Goal: Use online tool/utility: Utilize a website feature to perform a specific function

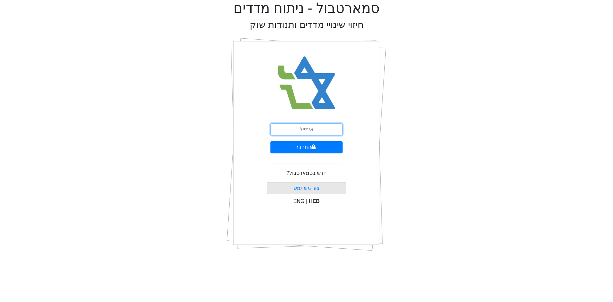
click at [307, 131] on input "email" at bounding box center [306, 129] width 72 height 12
type input "[PERSON_NAME][EMAIL_ADDRESS][DOMAIN_NAME]"
click at [293, 145] on button "התחבר" at bounding box center [306, 147] width 72 height 12
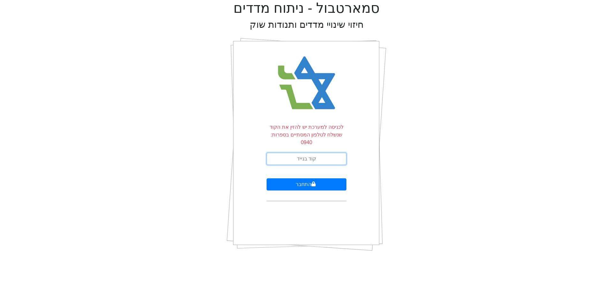
drag, startPoint x: 293, startPoint y: 147, endPoint x: 297, endPoint y: 146, distance: 5.0
click at [293, 153] on input "text" at bounding box center [306, 159] width 80 height 12
click at [429, 256] on html "סמארטבול - ניתוח מדדים חיזוי שינויי מדדים ותנודות שוק לכניסה למערכת יש להזין את…" at bounding box center [306, 128] width 613 height 256
click at [313, 181] on icon "submit" at bounding box center [313, 183] width 4 height 5
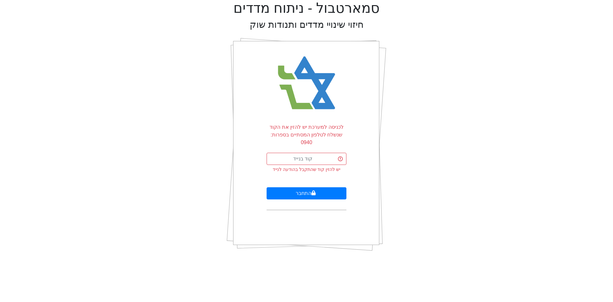
click at [305, 145] on form "לכניסה למערכת יש להזין את הקוד שנשלח לטלפון המסתיים בספרות: 0940 יש להזין קוד ש…" at bounding box center [306, 166] width 80 height 87
click at [304, 153] on input "text" at bounding box center [306, 159] width 80 height 12
type input "747126"
click at [310, 187] on button "התחבר" at bounding box center [306, 193] width 80 height 12
drag, startPoint x: 312, startPoint y: 155, endPoint x: 271, endPoint y: 145, distance: 42.9
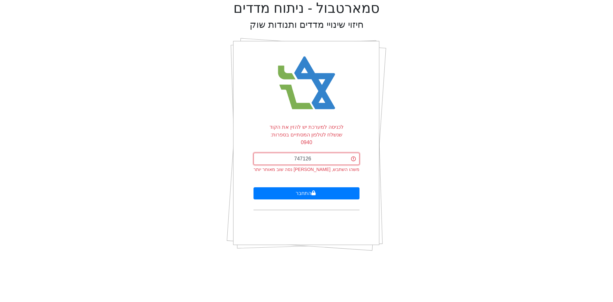
click at [271, 153] on input "747126" at bounding box center [306, 159] width 106 height 12
click at [303, 187] on button "התחבר" at bounding box center [306, 193] width 106 height 12
click at [269, 132] on p "לכניסה למערכת יש להזין את הקוד שנשלח לטלפון המסתיים בספרות: 0940" at bounding box center [306, 134] width 80 height 23
click at [293, 142] on form "לכניסה למערכת יש להזין את הקוד שנשלח לטלפון המסתיים בספרות: 0940 יש להזין קוד ש…" at bounding box center [306, 166] width 80 height 87
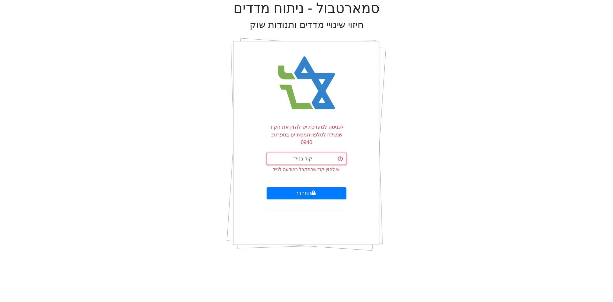
click at [303, 153] on input "text" at bounding box center [306, 159] width 80 height 12
type input "434320"
click at [266, 187] on button "התחבר" at bounding box center [306, 193] width 80 height 12
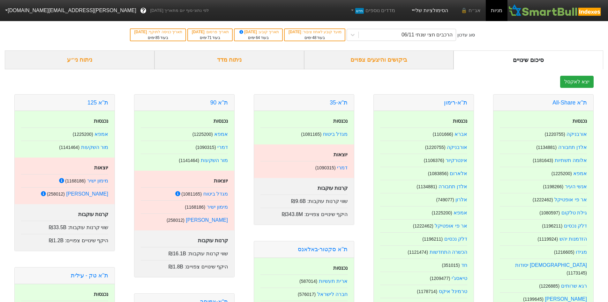
click at [427, 13] on link "הסימולציות שלי" at bounding box center [429, 10] width 43 height 13
click at [428, 25] on link "סימולציה חדשה" at bounding box center [428, 29] width 50 height 10
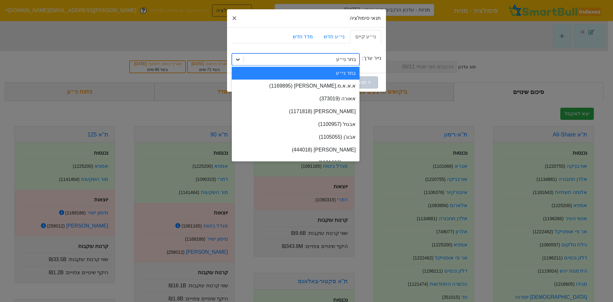
click at [240, 60] on icon at bounding box center [238, 59] width 6 height 6
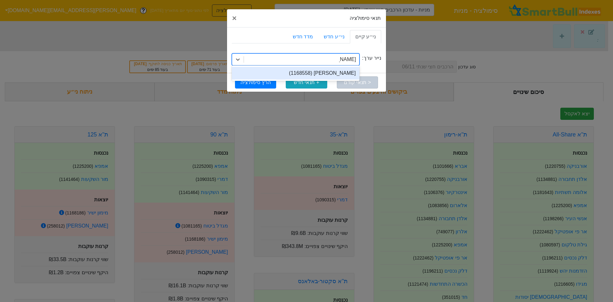
type input "[PERSON_NAME]"
click at [337, 72] on div "[PERSON_NAME] (1168558)" at bounding box center [296, 73] width 128 height 13
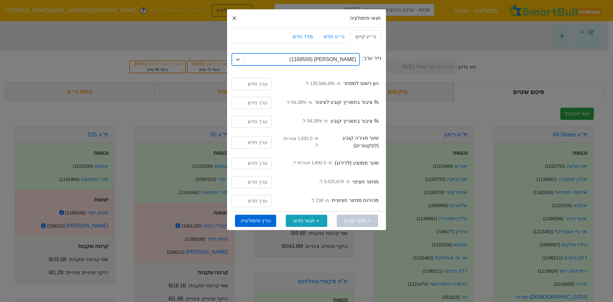
click at [250, 221] on button "הרץ סימולציה" at bounding box center [255, 220] width 41 height 12
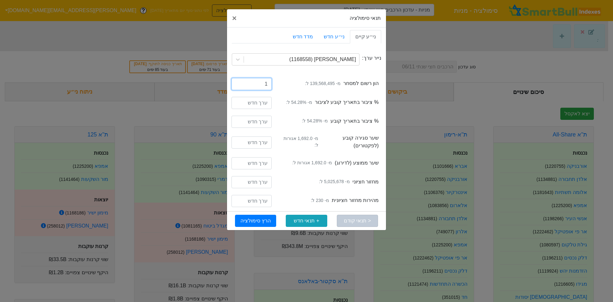
type input "1"
click at [238, 90] on input "1" at bounding box center [251, 84] width 40 height 12
click at [240, 90] on div "1" at bounding box center [252, 85] width 50 height 14
click at [238, 87] on input "1" at bounding box center [251, 84] width 40 height 12
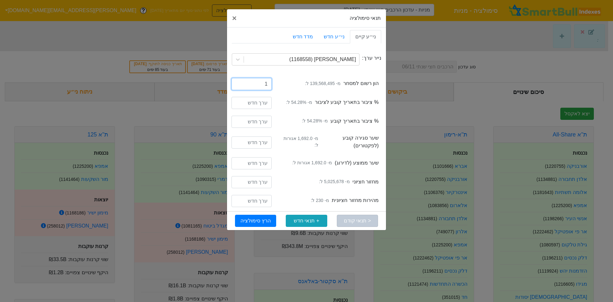
drag, startPoint x: 262, startPoint y: 88, endPoint x: 303, endPoint y: 87, distance: 41.8
click at [303, 88] on div "capitalListedForTrading הון רשום למסחר מ- 139,568,495 ל: 1" at bounding box center [306, 84] width 149 height 19
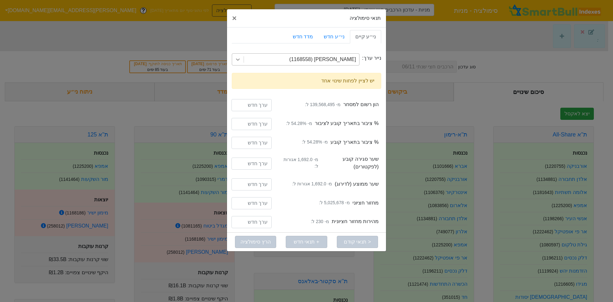
click at [237, 57] on icon at bounding box center [238, 59] width 6 height 6
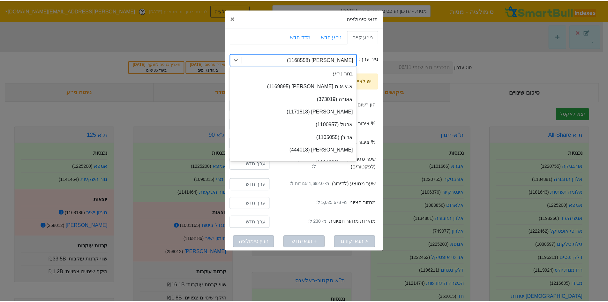
scroll to position [4338, 0]
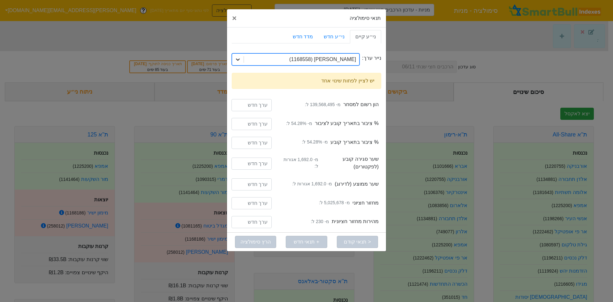
click at [234, 60] on div at bounding box center [237, 59] width 11 height 11
click at [330, 42] on link "ני״ע חדש" at bounding box center [333, 36] width 31 height 13
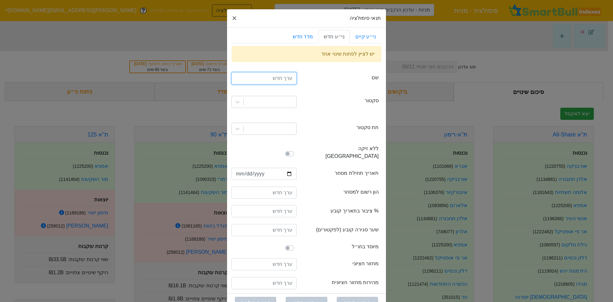
click at [283, 76] on input "text" at bounding box center [263, 78] width 65 height 12
click at [366, 38] on link "ני״ע קיים" at bounding box center [365, 36] width 31 height 13
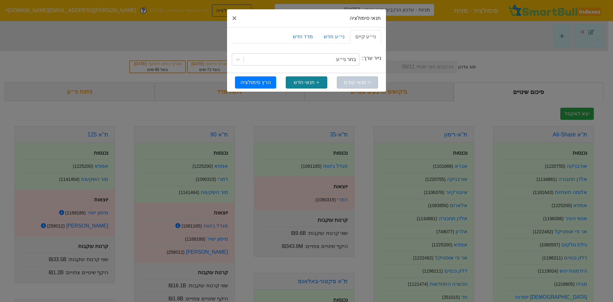
click at [301, 79] on button "+ תנאי חדש" at bounding box center [306, 82] width 41 height 12
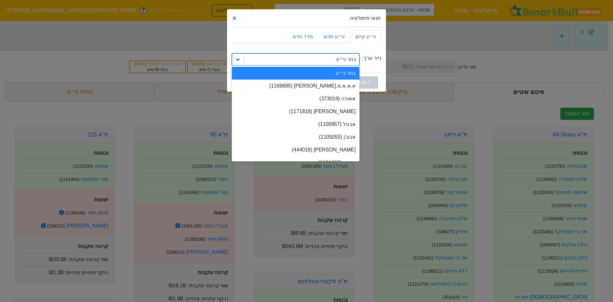
click at [241, 63] on div at bounding box center [237, 59] width 11 height 11
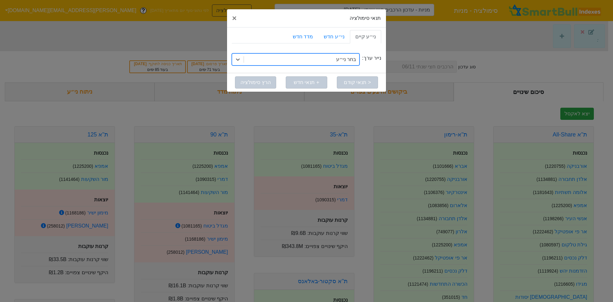
click at [267, 59] on div "בחר ני״ע" at bounding box center [301, 59] width 115 height 11
type input "[PERSON_NAME]"
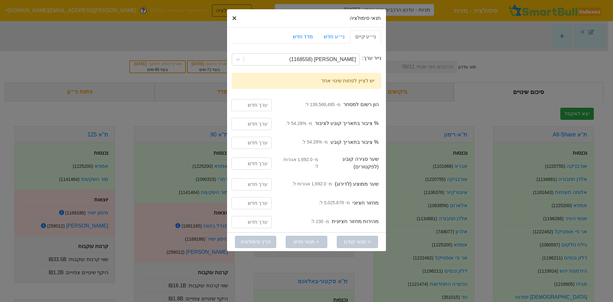
click at [236, 17] on span "×" at bounding box center [234, 18] width 4 height 9
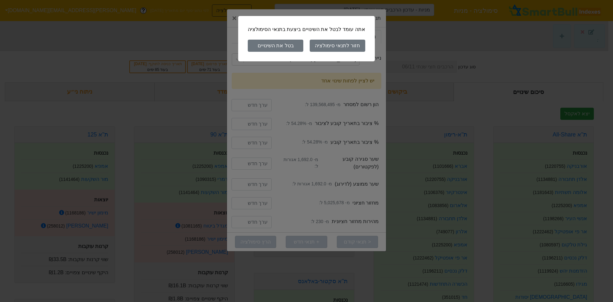
click at [268, 46] on button "בטל את השינויים" at bounding box center [276, 46] width 56 height 12
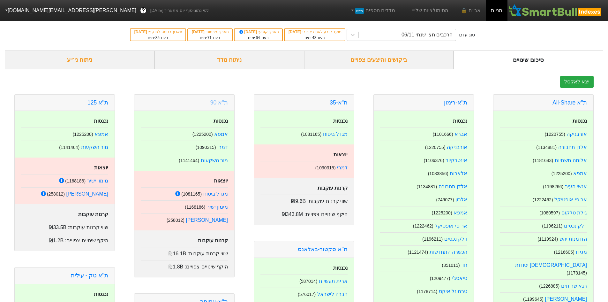
click at [223, 102] on link "ת''א 90" at bounding box center [219, 102] width 18 height 6
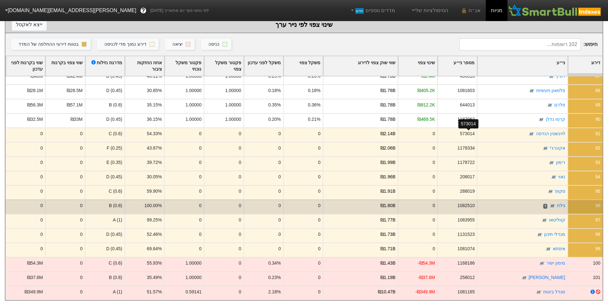
scroll to position [123, 0]
